Goal: Information Seeking & Learning: Compare options

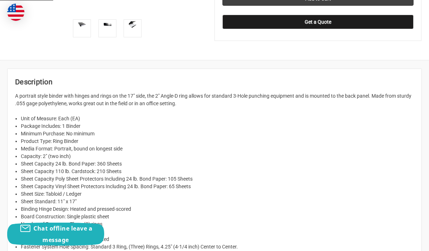
click at [291, 196] on li "Sheet Size: Tabloid / Ledger" at bounding box center [218, 195] width 394 height 8
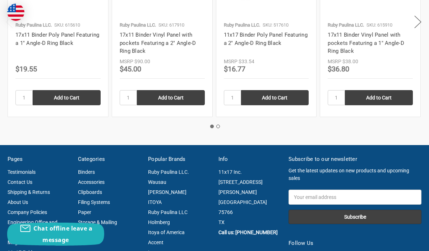
scroll to position [1350, 0]
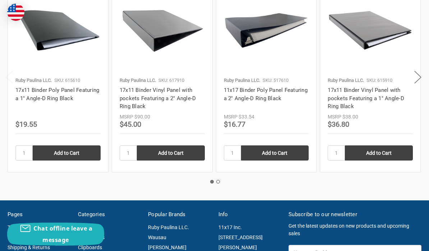
click at [418, 82] on button "Next" at bounding box center [418, 78] width 14 height 22
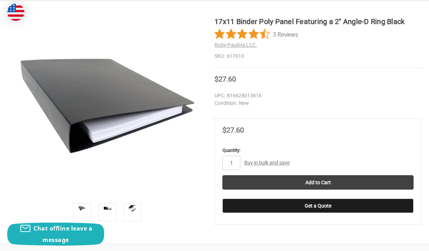
scroll to position [54, 0]
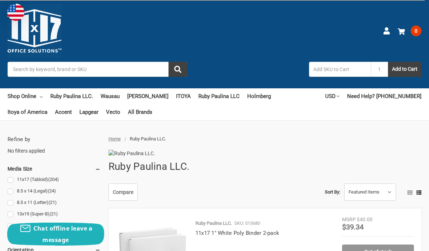
click at [14, 182] on link "11x17 (Tabloid) (204)" at bounding box center [54, 180] width 93 height 10
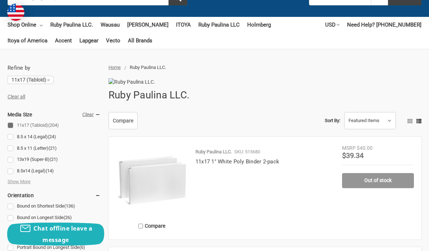
scroll to position [82, 0]
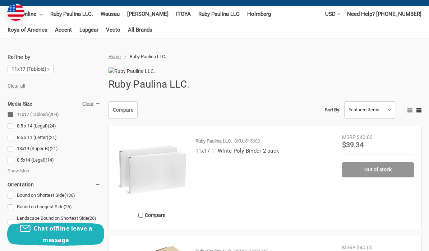
click at [15, 210] on link "Bound on Longest Side (26)" at bounding box center [54, 208] width 93 height 10
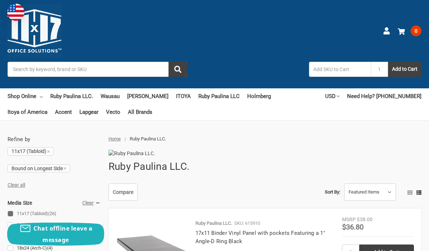
click at [13, 233] on link "13x19 (Super-B) (7)" at bounding box center [54, 237] width 93 height 10
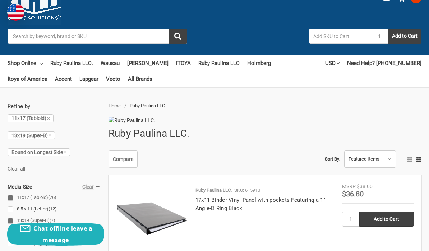
scroll to position [35, 0]
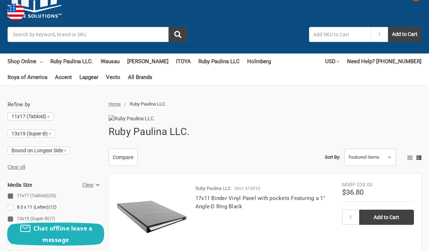
click at [10, 219] on link "13x19 (Super-B) (7)" at bounding box center [54, 219] width 93 height 10
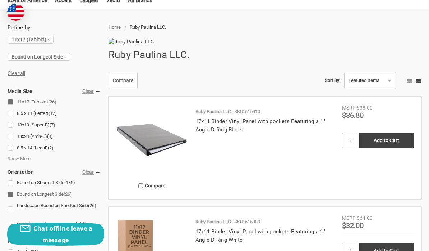
scroll to position [114, 0]
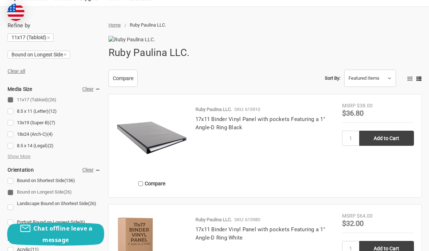
click at [10, 226] on link "Portrait Bound on Longest Side (6)" at bounding box center [54, 223] width 93 height 10
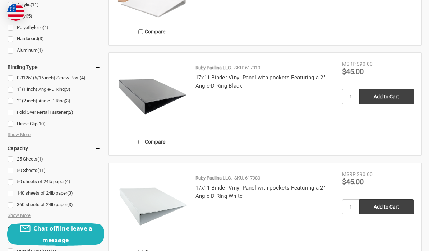
scroll to position [378, 0]
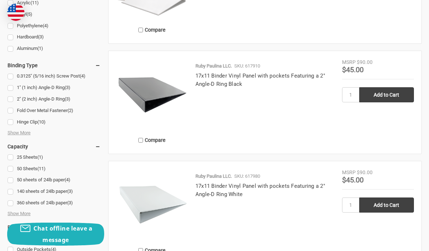
click at [21, 214] on span "Show More" at bounding box center [19, 213] width 23 height 7
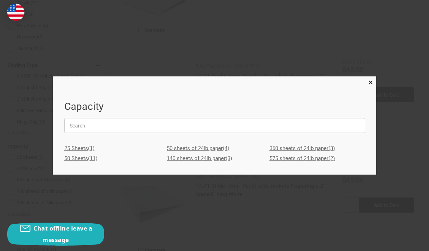
click at [274, 175] on div "Capacity 25 Sheets (1) 50 Sheets (11) 50 sheets of 24lb paper (4) 140 sheets of…" at bounding box center [215, 125] width 324 height 99
click at [279, 154] on link "360 sheets of 24lb paper (3)" at bounding box center [318, 148] width 96 height 10
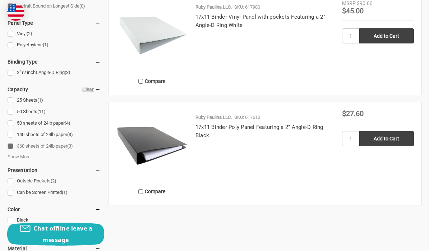
scroll to position [327, 0]
click at [19, 154] on span "Show More" at bounding box center [19, 157] width 23 height 7
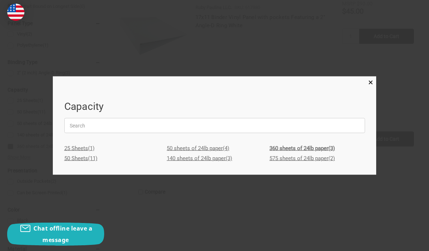
click at [279, 158] on link "575 sheets of 24lb paper (2)" at bounding box center [318, 159] width 96 height 10
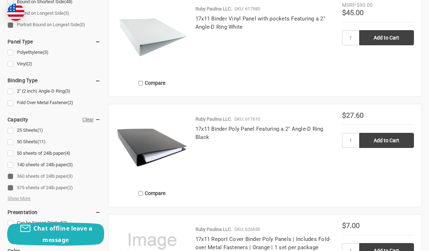
scroll to position [334, 0]
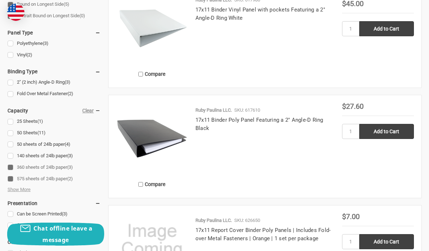
click at [158, 151] on img at bounding box center [152, 139] width 72 height 72
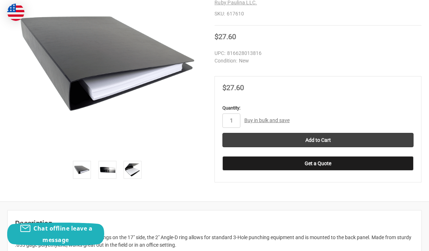
scroll to position [122, 0]
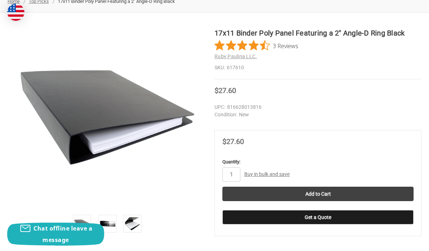
click at [115, 223] on img at bounding box center [108, 224] width 16 height 16
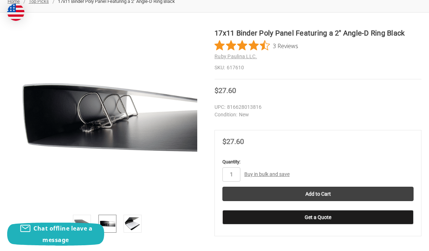
click at [136, 217] on img at bounding box center [133, 224] width 16 height 16
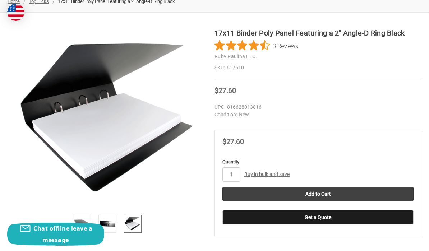
click at [113, 220] on img at bounding box center [108, 224] width 16 height 16
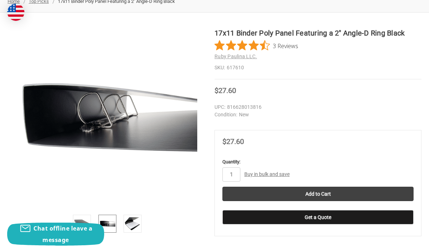
click at [135, 222] on img at bounding box center [133, 224] width 16 height 16
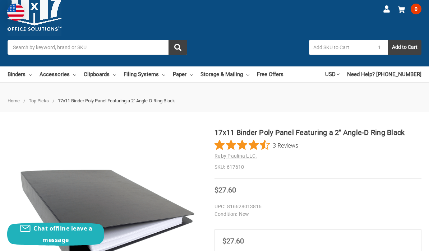
scroll to position [27, 0]
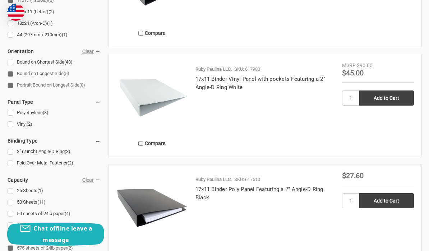
scroll to position [260, 0]
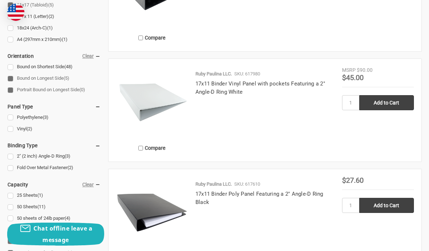
click at [217, 95] on link "17x11 Binder Vinyl Panel with pockets Featuring a 2" Angle-D Ring White" at bounding box center [261, 88] width 130 height 15
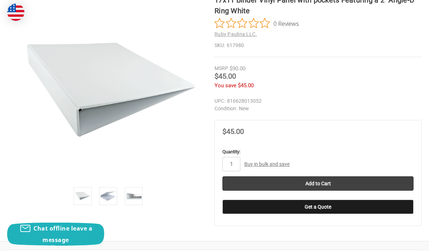
scroll to position [159, 0]
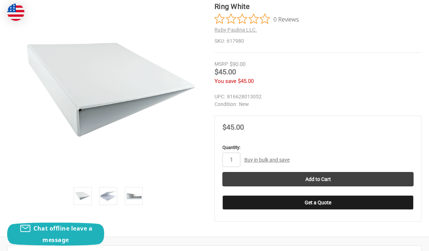
click at [109, 199] on img at bounding box center [108, 196] width 16 height 16
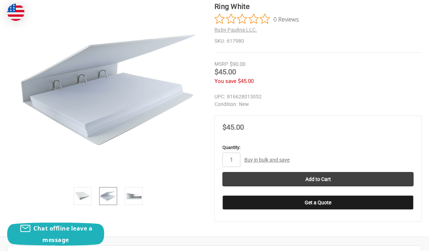
click at [136, 200] on img at bounding box center [134, 196] width 16 height 16
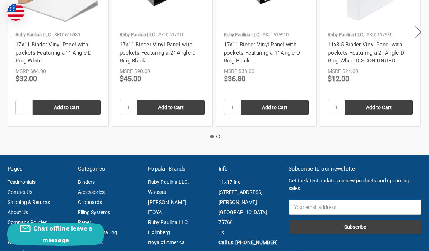
scroll to position [990, 0]
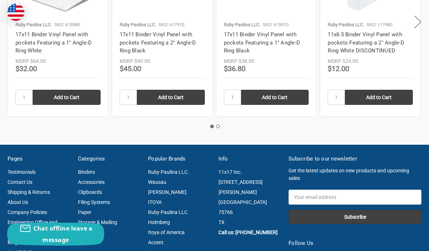
click at [417, 22] on button "Next" at bounding box center [418, 22] width 14 height 22
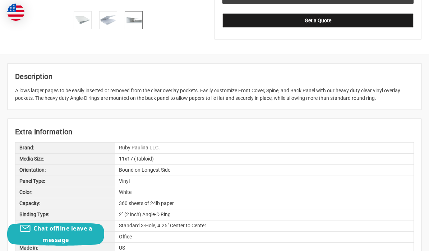
scroll to position [347, 0]
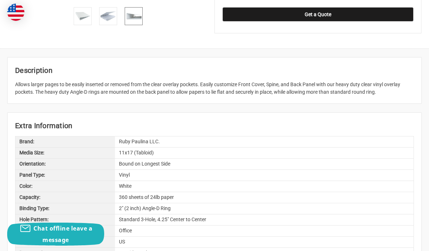
click at [250, 156] on div "11x17 (Tabloid)" at bounding box center [264, 153] width 299 height 11
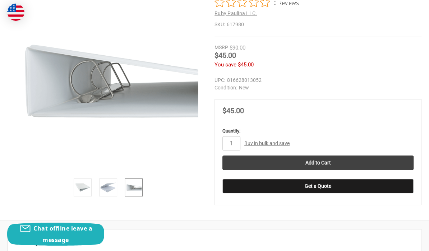
scroll to position [176, 0]
